Goal: Task Accomplishment & Management: Use online tool/utility

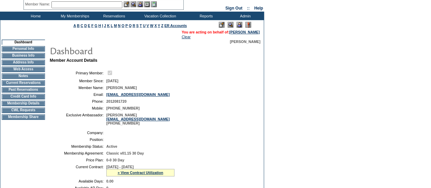
scroll to position [28, 0]
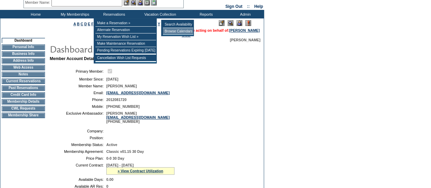
click at [170, 30] on td "Browse Calendars" at bounding box center [178, 31] width 30 height 7
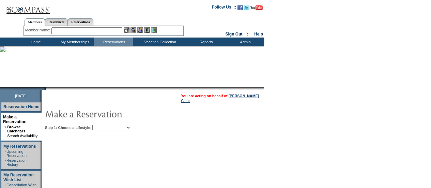
click at [131, 128] on select "Beach Leisure Metropolitan Mountain OIAL for Adventure OIAL for Couples OIAL fo…" at bounding box center [111, 127] width 39 height 5
click at [104, 125] on select "Beach Leisure Metropolitan Mountain OIAL for Adventure OIAL for Couples OIAL fo…" at bounding box center [111, 127] width 39 height 5
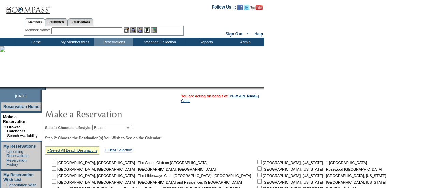
click at [131, 127] on select "Beach Leisure Metropolitan Mountain OIAL for Adventure OIAL for Couples OIAL fo…" at bounding box center [111, 127] width 39 height 5
select select "Leisure"
click at [104, 125] on select "Beach Leisure Metropolitan Mountain OIAL for Adventure OIAL for Couples OIAL fo…" at bounding box center [111, 127] width 39 height 5
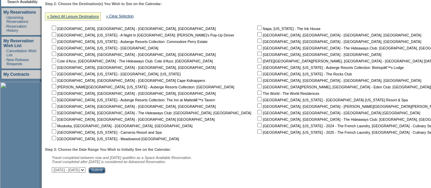
scroll to position [135, 0]
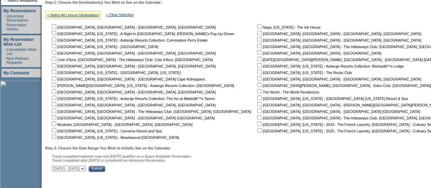
click at [56, 130] on input "checkbox" at bounding box center [54, 130] width 4 height 4
checkbox input "true"
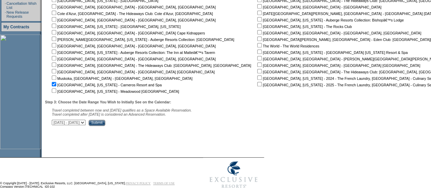
scroll to position [184, 0]
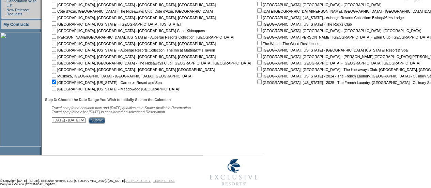
click at [86, 121] on select "[DATE] - [DATE] [DATE] - [DATE] [DATE] - [DATE] [DATE] - [DATE] [DATE] - [DATE]…" at bounding box center [69, 119] width 34 height 5
select select "[DATE]|[DATE]"
click at [55, 119] on select "[DATE] - [DATE] [DATE] - [DATE] [DATE] - [DATE] [DATE] - [DATE] [DATE] - [DATE]…" at bounding box center [69, 119] width 34 height 5
click at [105, 123] on input "Submit" at bounding box center [97, 120] width 17 height 6
